Goal: Information Seeking & Learning: Learn about a topic

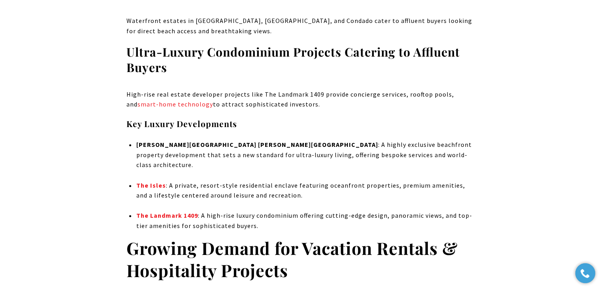
scroll to position [1026, 0]
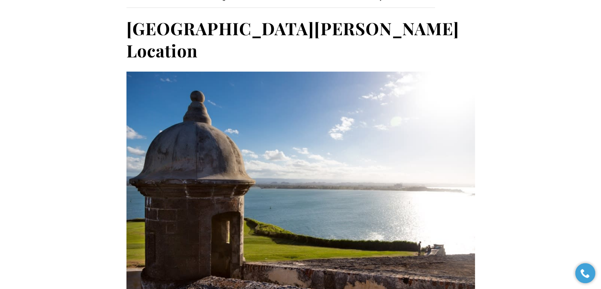
scroll to position [2752, 0]
